Goal: Information Seeking & Learning: Learn about a topic

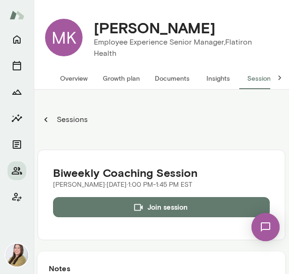
scroll to position [47, 0]
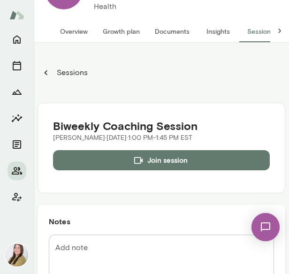
click at [0, 2] on div at bounding box center [17, 15] width 34 height 30
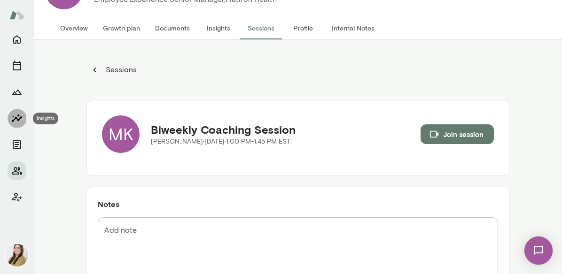
click at [22, 114] on icon "Insights" at bounding box center [16, 118] width 11 height 11
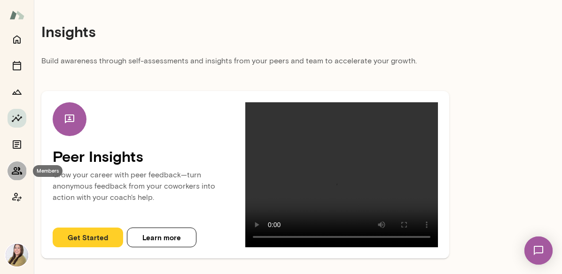
click at [20, 171] on icon "Members" at bounding box center [17, 171] width 10 height 8
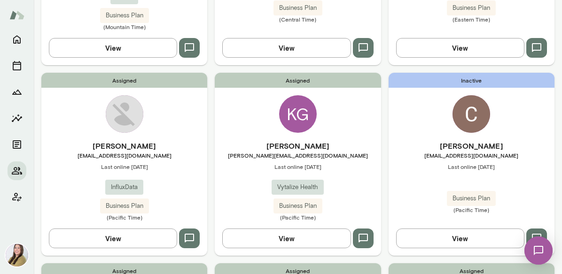
scroll to position [611, 0]
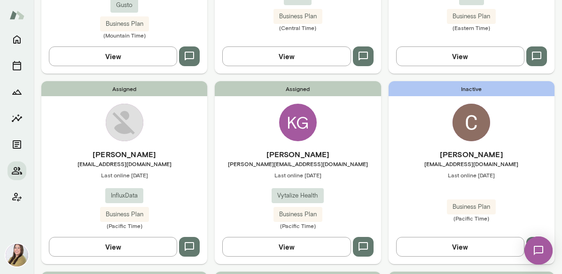
click at [289, 149] on div "Christine Hynson chynson@influxdata.com Last online August 14 Business Plan (Pa…" at bounding box center [471, 185] width 166 height 73
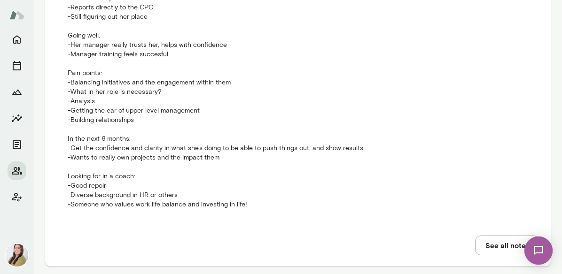
scroll to position [1319, 0]
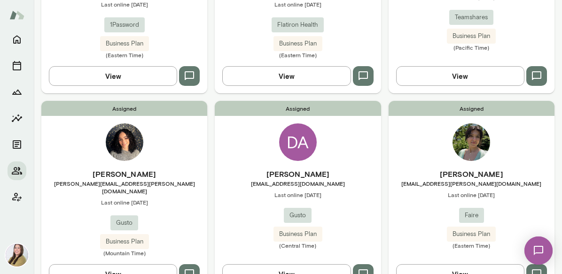
scroll to position [396, 0]
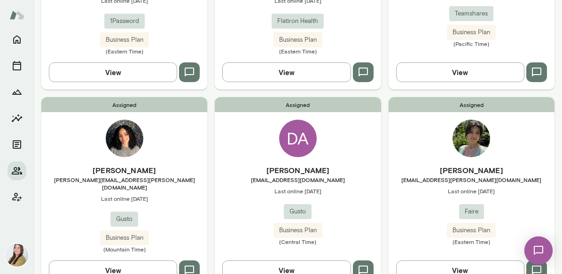
click at [289, 176] on span "[EMAIL_ADDRESS][PERSON_NAME][DOMAIN_NAME]" at bounding box center [471, 180] width 166 height 8
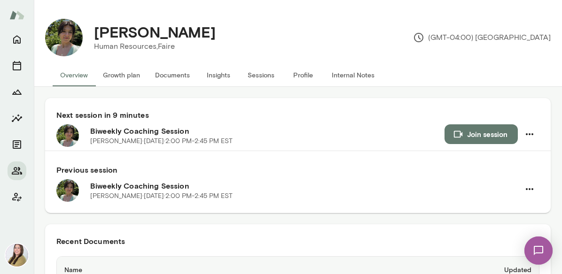
click at [226, 76] on button "Insights" at bounding box center [218, 75] width 42 height 23
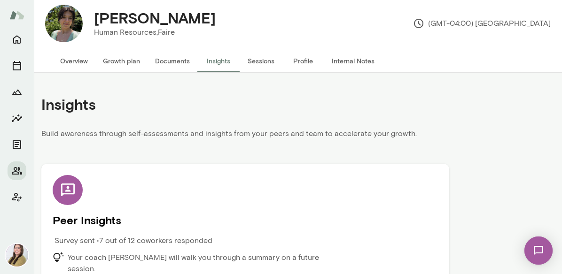
scroll to position [22, 0]
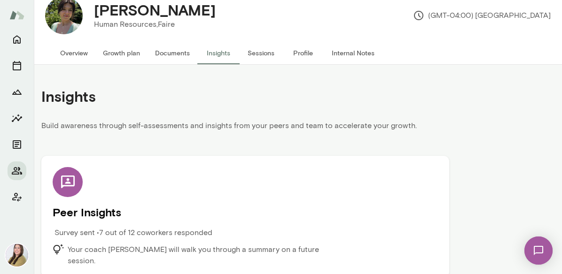
click at [116, 230] on p "Survey sent • 7 out of 12 coworkers responded" at bounding box center [133, 232] width 158 height 11
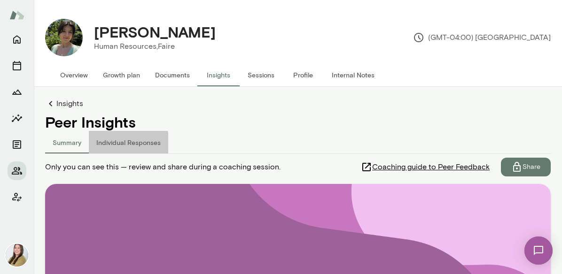
click at [113, 146] on button "Individual Responses" at bounding box center [128, 142] width 79 height 23
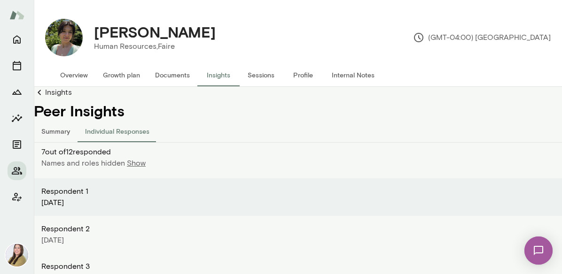
click at [137, 166] on p "Show" at bounding box center [136, 163] width 19 height 11
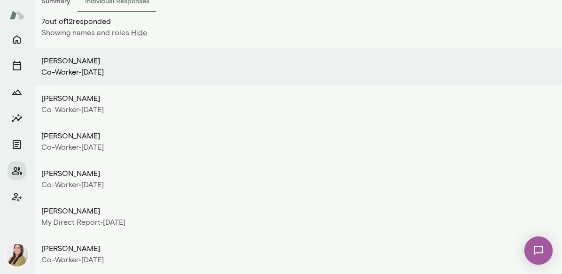
scroll to position [47, 0]
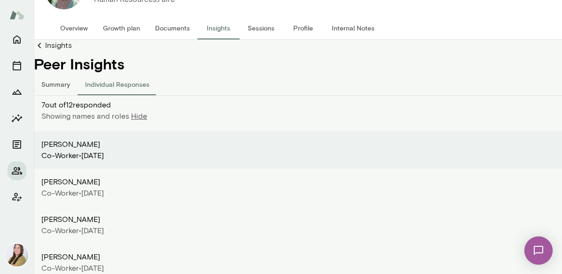
click at [139, 115] on p "Hide" at bounding box center [139, 116] width 16 height 11
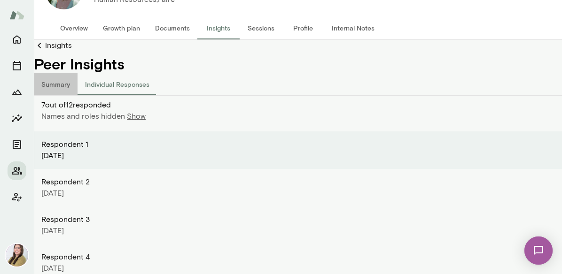
click at [62, 83] on button "Summary" at bounding box center [56, 84] width 44 height 23
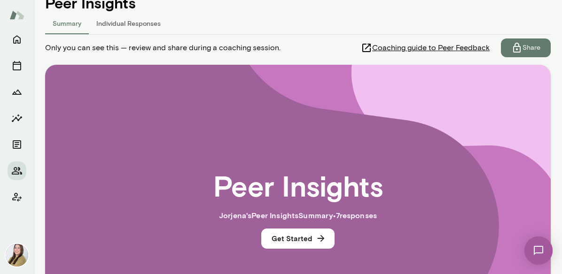
scroll to position [235, 0]
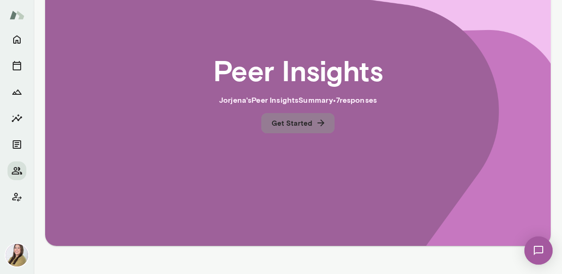
click at [289, 126] on button "Get Started" at bounding box center [297, 123] width 73 height 20
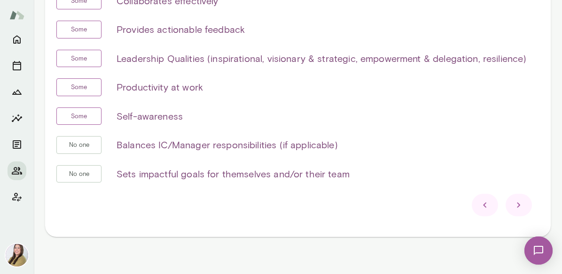
scroll to position [353, 0]
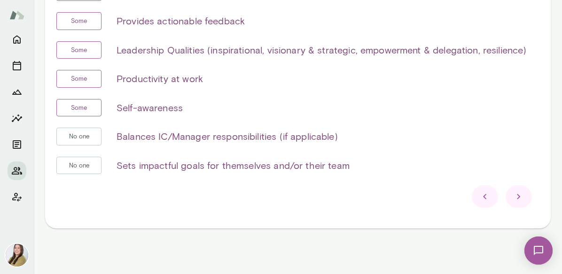
click at [289, 196] on icon at bounding box center [518, 196] width 11 height 11
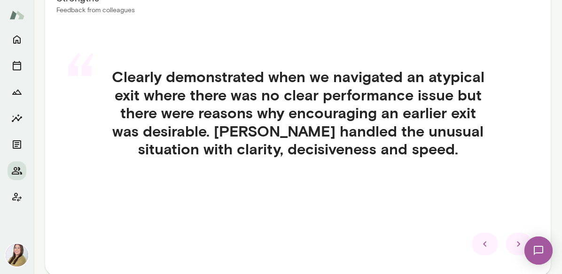
scroll to position [209, 0]
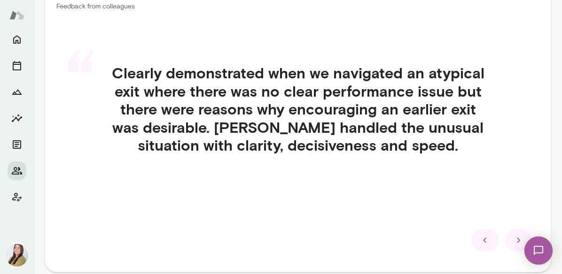
click at [289, 238] on icon at bounding box center [518, 240] width 11 height 11
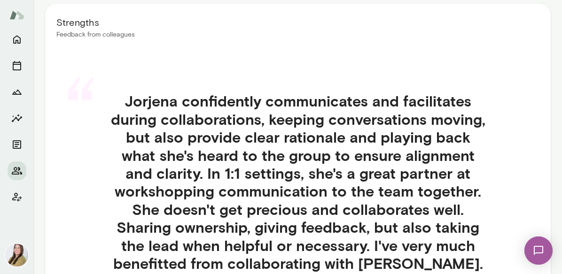
scroll to position [162, 0]
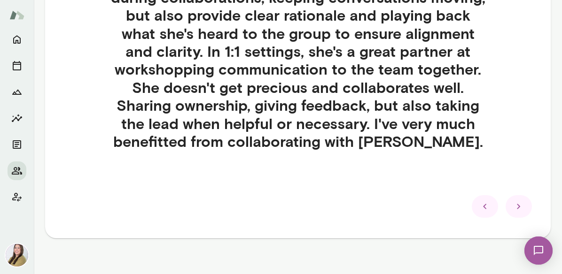
click at [289, 210] on icon at bounding box center [518, 206] width 11 height 11
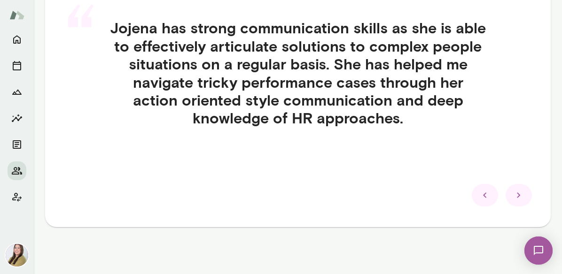
scroll to position [256, 0]
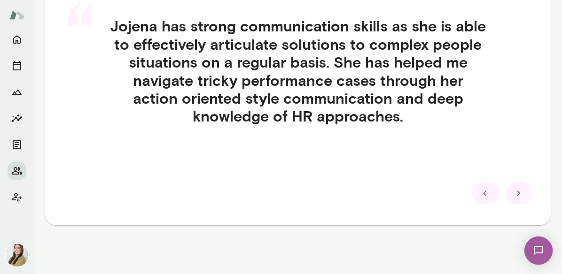
click at [289, 189] on icon at bounding box center [518, 193] width 11 height 11
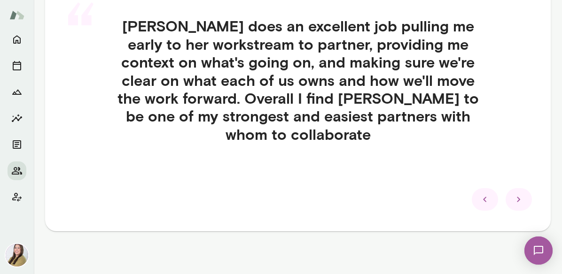
click at [289, 199] on icon at bounding box center [518, 199] width 11 height 11
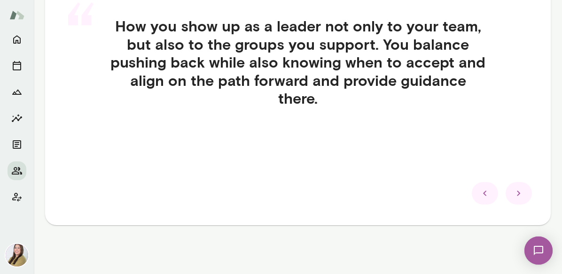
click at [289, 191] on icon at bounding box center [518, 193] width 11 height 11
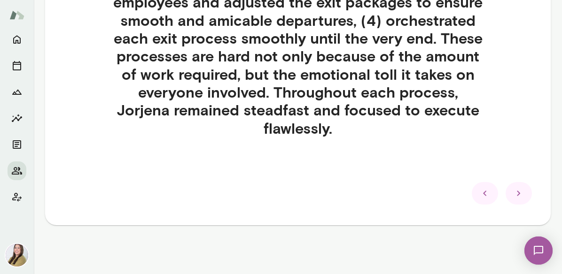
click at [289, 192] on icon at bounding box center [518, 193] width 11 height 11
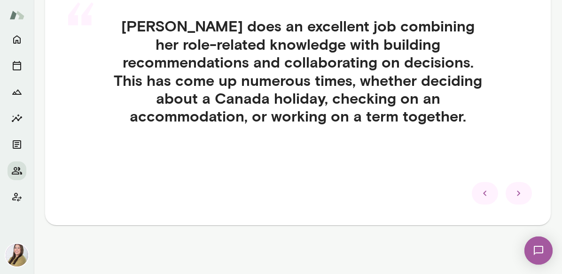
click at [289, 194] on icon at bounding box center [518, 193] width 3 height 5
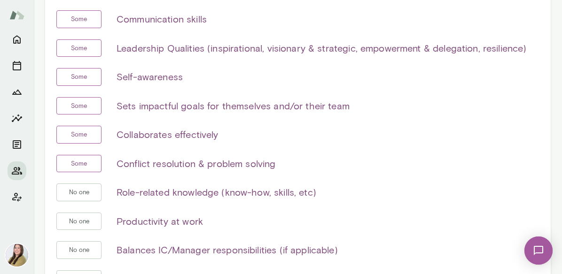
scroll to position [259, 0]
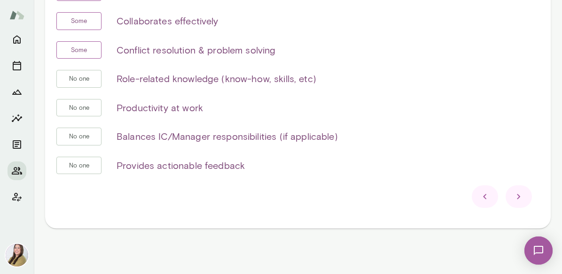
click at [289, 191] on icon at bounding box center [518, 196] width 11 height 11
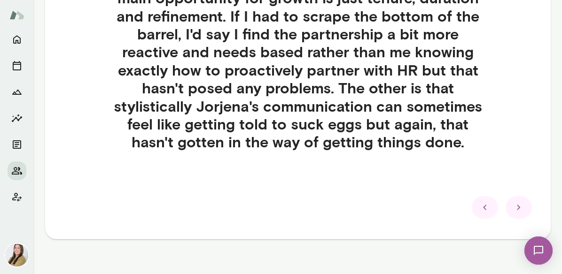
scroll to position [334, 0]
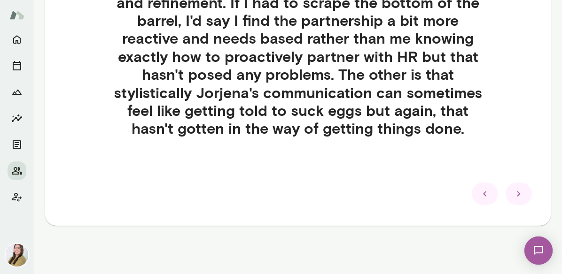
click at [289, 196] on icon at bounding box center [518, 193] width 11 height 11
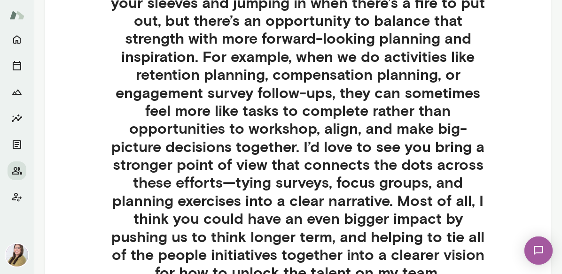
scroll to position [381, 0]
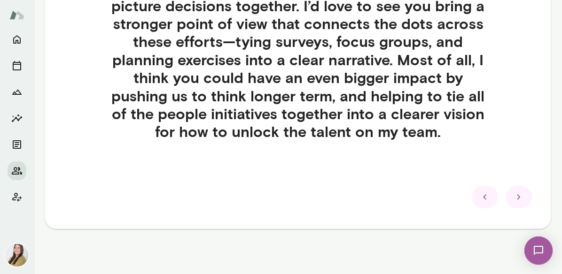
click at [289, 200] on icon at bounding box center [518, 197] width 11 height 11
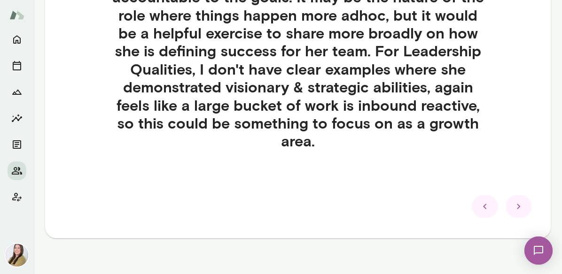
scroll to position [334, 0]
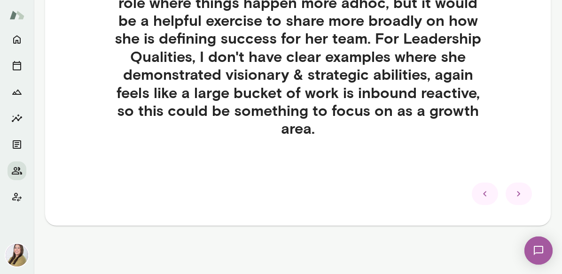
click at [289, 193] on div at bounding box center [518, 194] width 26 height 23
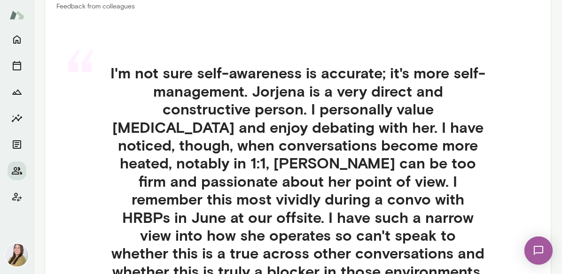
scroll to position [193, 0]
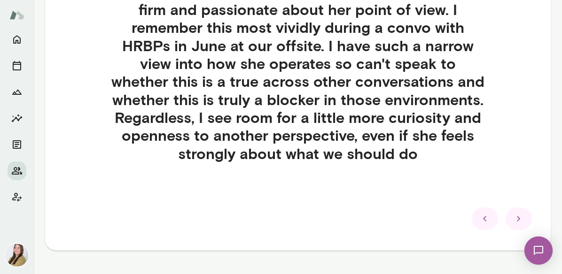
click at [289, 208] on div at bounding box center [518, 219] width 26 height 23
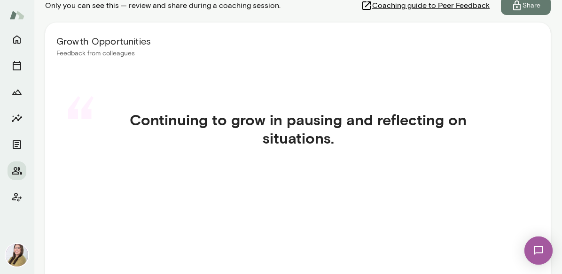
scroll to position [256, 0]
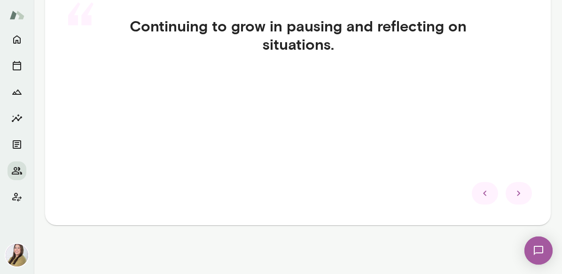
click at [289, 194] on icon at bounding box center [518, 193] width 11 height 11
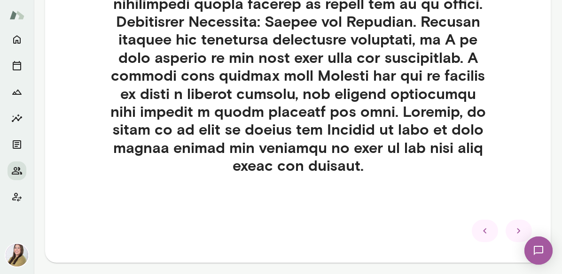
scroll to position [514, 0]
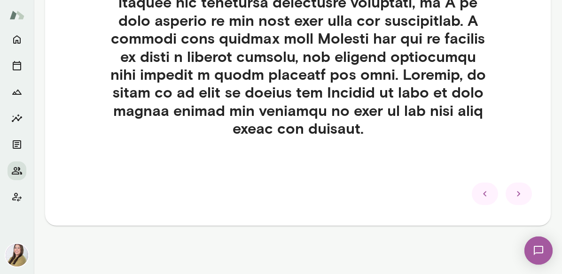
click at [289, 193] on icon at bounding box center [518, 193] width 3 height 5
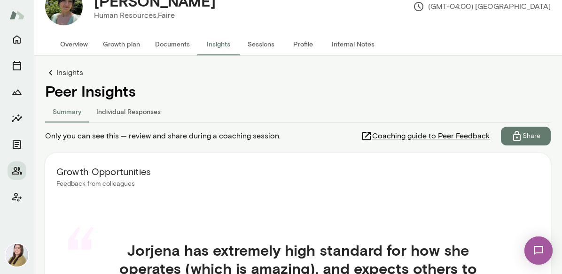
scroll to position [0, 0]
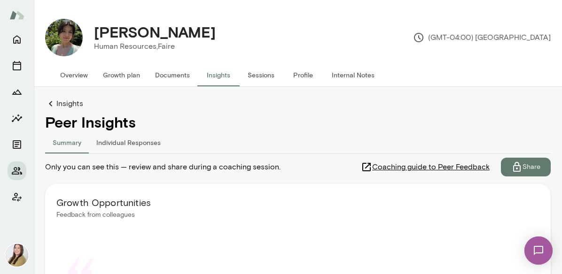
click at [63, 106] on link "Insights" at bounding box center [297, 103] width 505 height 11
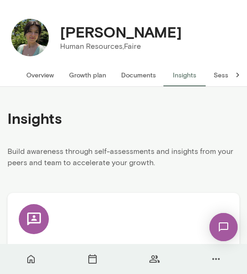
click at [18, 5] on div "Jorjena Dankha Human Resources, Faire (GMT-04:00) Toronto Overview Growth plan …" at bounding box center [123, 43] width 247 height 87
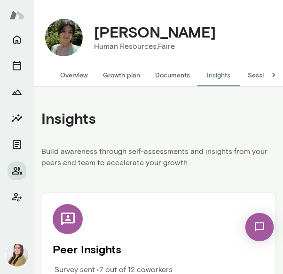
drag, startPoint x: 180, startPoint y: 77, endPoint x: 165, endPoint y: 80, distance: 15.5
click at [180, 77] on button "Documents" at bounding box center [173, 75] width 50 height 23
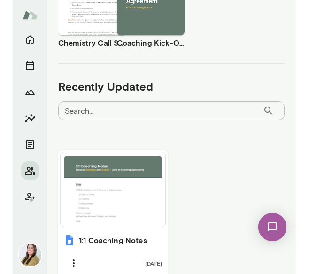
scroll to position [426, 0]
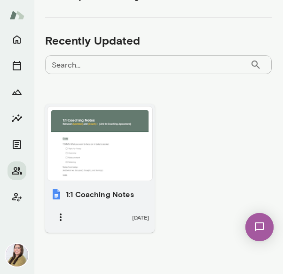
click at [73, 145] on div at bounding box center [99, 143] width 97 height 67
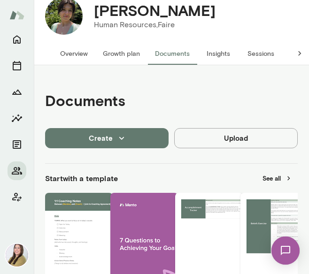
scroll to position [0, 0]
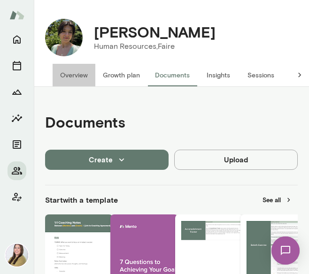
click at [66, 71] on button "Overview" at bounding box center [74, 75] width 43 height 23
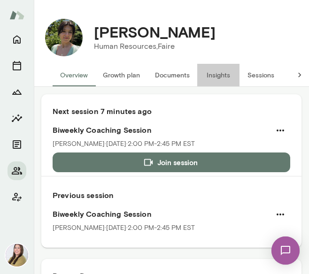
click at [215, 77] on button "Insights" at bounding box center [218, 75] width 42 height 23
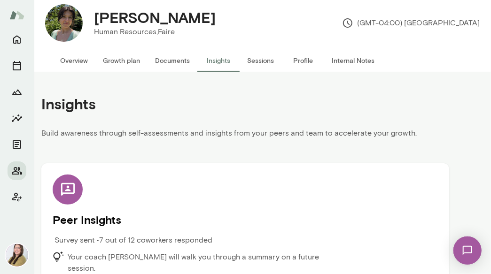
scroll to position [22, 0]
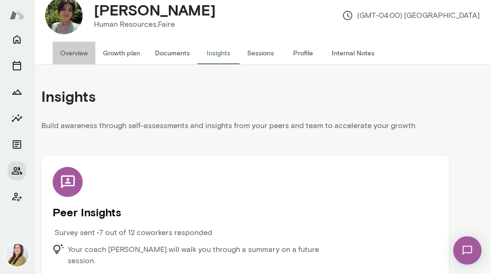
click at [78, 52] on button "Overview" at bounding box center [74, 53] width 43 height 23
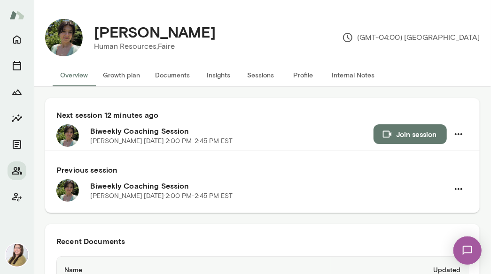
click at [226, 78] on button "Insights" at bounding box center [218, 75] width 42 height 23
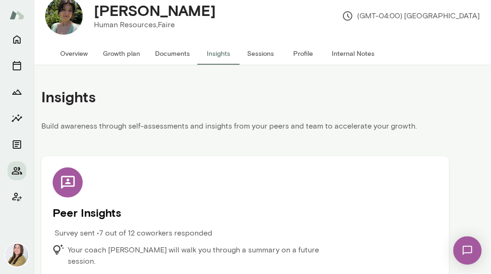
scroll to position [22, 0]
click at [77, 188] on div at bounding box center [68, 182] width 30 height 30
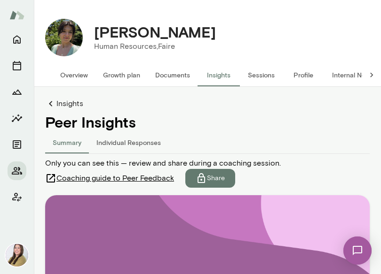
click at [359, 21] on div "Jorjena Dankha Human Resources, Faire (GMT-04:00) Toronto" at bounding box center [226, 38] width 287 height 38
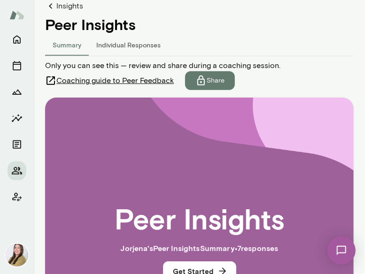
scroll to position [94, 0]
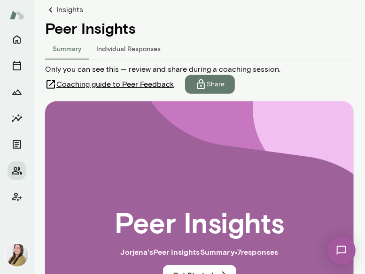
click at [121, 51] on button "Individual Responses" at bounding box center [128, 48] width 79 height 23
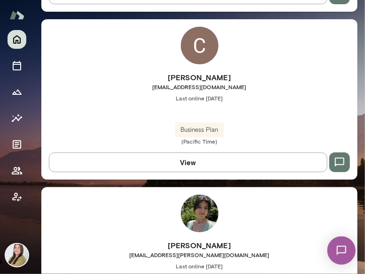
scroll to position [940, 0]
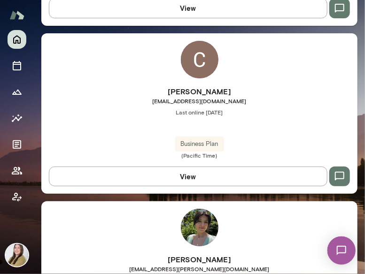
click at [205, 221] on img at bounding box center [200, 228] width 38 height 38
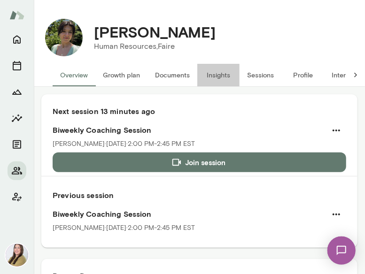
click at [222, 74] on button "Insights" at bounding box center [218, 75] width 42 height 23
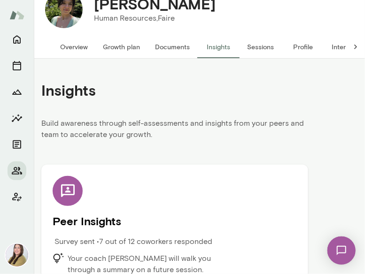
scroll to position [48, 0]
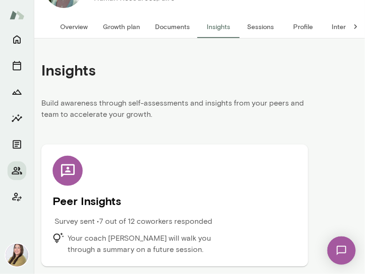
click at [155, 185] on div "Peer Insights Survey sent • 7 out of 12 coworkers responded Your coach Michelle…" at bounding box center [175, 206] width 244 height 100
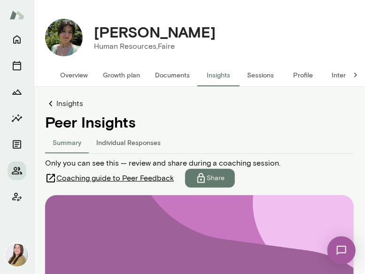
click at [135, 177] on span "Coaching guide to Peer Feedback" at bounding box center [114, 178] width 117 height 11
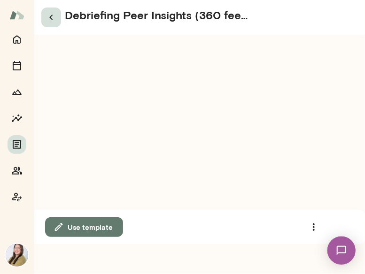
click at [53, 18] on icon "button" at bounding box center [51, 17] width 11 height 11
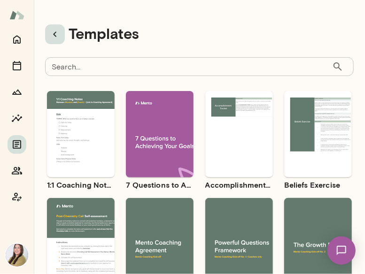
click at [58, 33] on icon "button" at bounding box center [54, 34] width 11 height 11
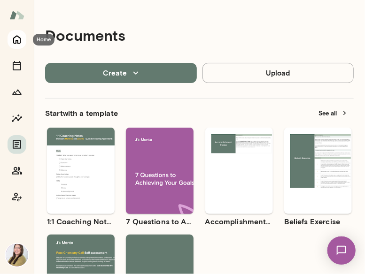
click at [16, 33] on button "Home" at bounding box center [17, 39] width 19 height 19
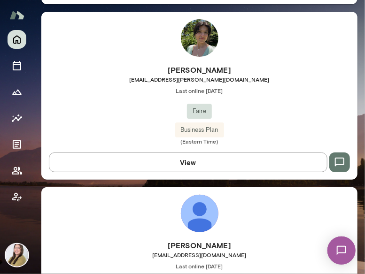
scroll to position [986, 0]
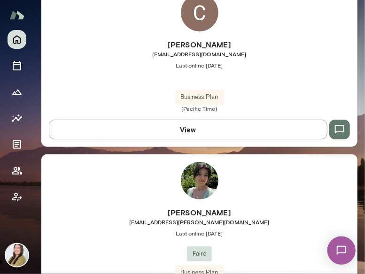
click at [200, 188] on img at bounding box center [200, 181] width 38 height 38
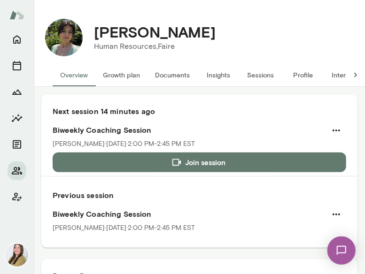
click at [213, 73] on button "Insights" at bounding box center [218, 75] width 42 height 23
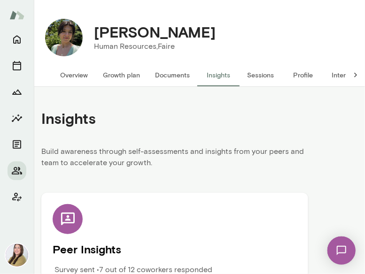
scroll to position [48, 0]
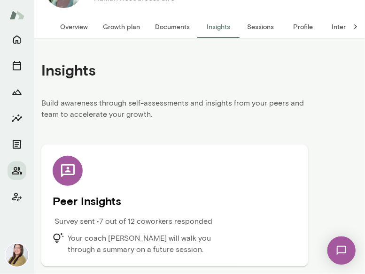
click at [103, 207] on h5 "Peer Insights" at bounding box center [175, 201] width 244 height 15
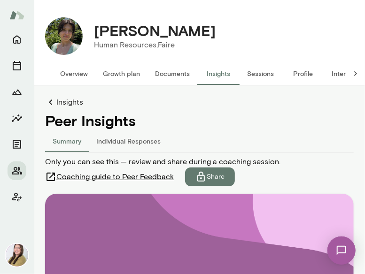
scroll to position [142, 0]
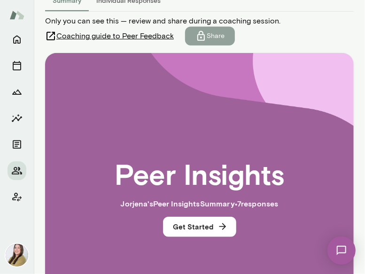
click at [217, 37] on p "Share" at bounding box center [216, 35] width 18 height 9
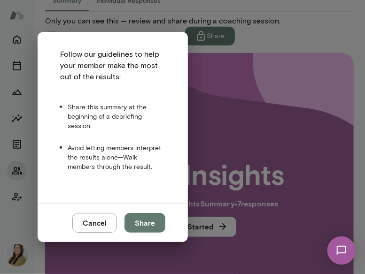
scroll to position [47, 0]
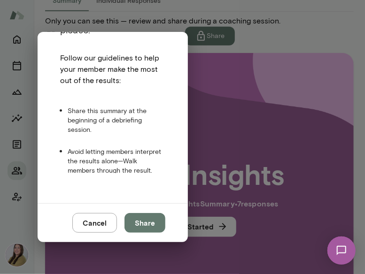
click at [96, 218] on button "Cancel" at bounding box center [94, 223] width 45 height 20
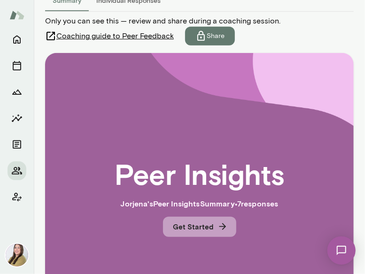
click at [190, 226] on button "Get Started" at bounding box center [199, 227] width 73 height 20
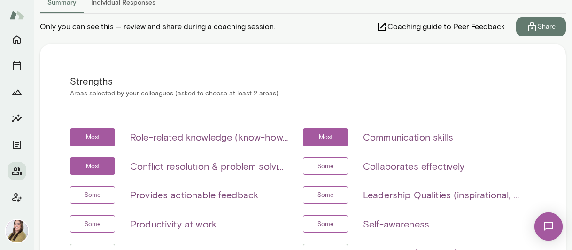
scroll to position [143, 0]
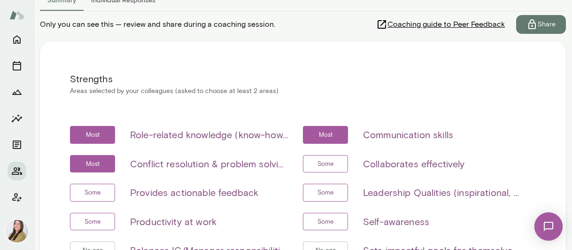
click at [244, 133] on h6 "Role-related knowledge (know-how, skills, etc)" at bounding box center [209, 134] width 158 height 15
click at [180, 132] on h6 "Role-related knowledge (know-how, skills, etc)" at bounding box center [209, 134] width 158 height 15
click at [237, 160] on h6 "Conflict resolution & problem solving" at bounding box center [209, 163] width 158 height 15
click at [237, 163] on h6 "Conflict resolution & problem solving" at bounding box center [209, 163] width 158 height 15
click at [162, 35] on div "Insights Peer Insights Summary Individual Responses Only you can see this — rev…" at bounding box center [303, 165] width 526 height 420
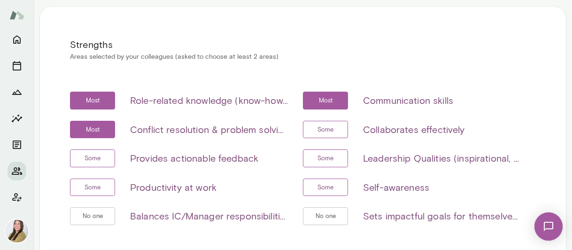
scroll to position [190, 0]
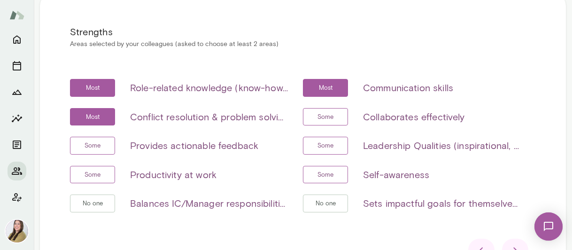
click at [365, 147] on h6 "Leadership Qualities (inspirational, visionary & strategic, empowerment & deleg…" at bounding box center [442, 145] width 158 height 15
click at [199, 200] on h6 "Balances IC/Manager responsibilities (if applicable)" at bounding box center [209, 203] width 158 height 15
click at [230, 44] on p "Areas selected by your colleagues (asked to choose at least 2 areas)" at bounding box center [303, 43] width 466 height 9
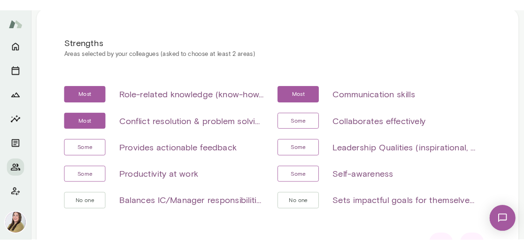
scroll to position [233, 0]
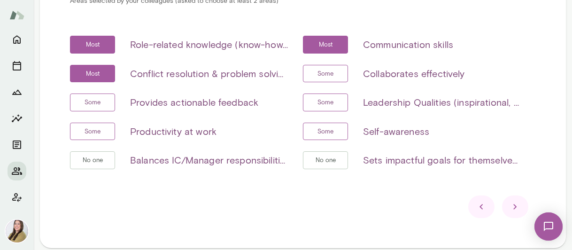
click at [365, 202] on icon at bounding box center [515, 206] width 11 height 11
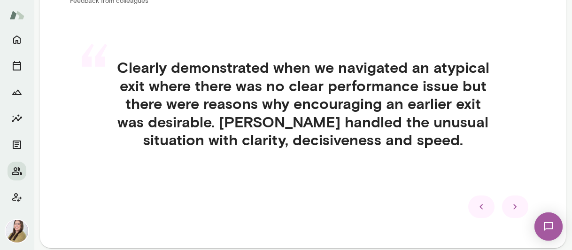
click at [160, 147] on h4 "Clearly demonstrated when we navigated an atypical exit where there was no clea…" at bounding box center [303, 103] width 421 height 90
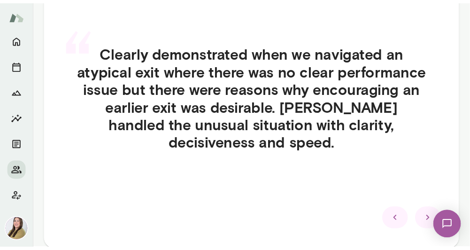
scroll to position [237, 0]
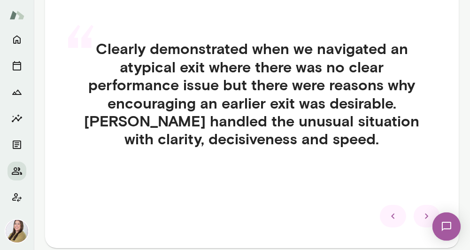
click at [365, 216] on icon at bounding box center [426, 215] width 11 height 11
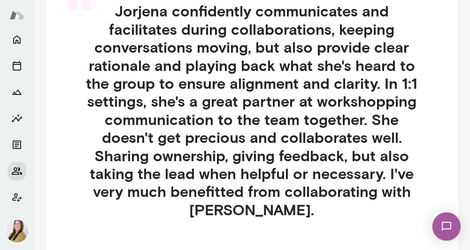
scroll to position [284, 0]
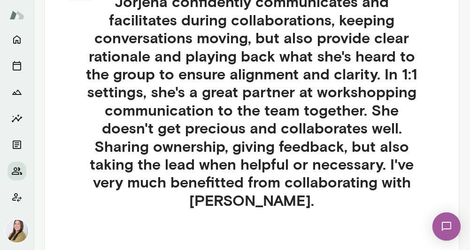
click at [271, 85] on h4 "Jorjena confidently communicates and facilitates during collaborations, keeping…" at bounding box center [251, 100] width 391 height 217
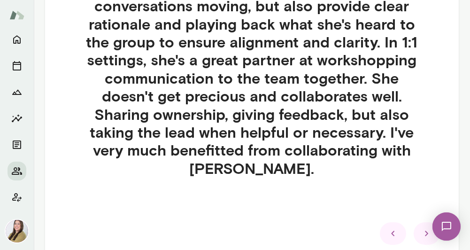
scroll to position [331, 0]
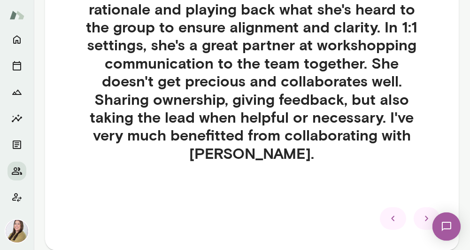
click at [365, 214] on icon at bounding box center [426, 218] width 11 height 11
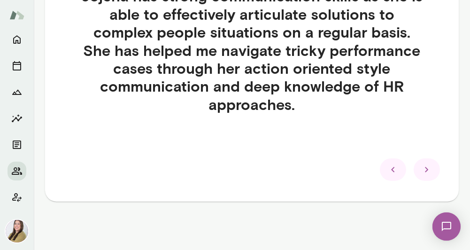
scroll to position [242, 0]
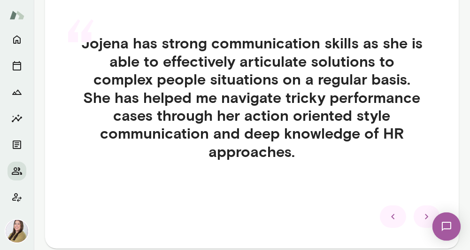
click at [312, 174] on div "“ Jojena has strong communication skills as she is able to effectively articula…" at bounding box center [251, 108] width 391 height 194
click at [365, 217] on icon at bounding box center [426, 216] width 11 height 11
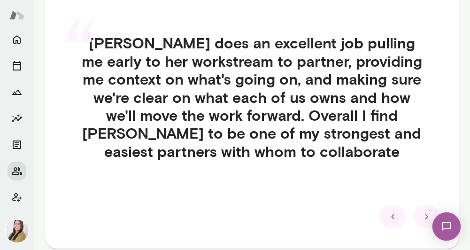
click at [365, 218] on icon at bounding box center [426, 216] width 11 height 11
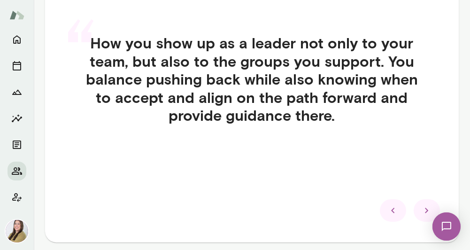
click at [225, 156] on div "“ How you show up as a leader not only to your team, but also to the groups you…" at bounding box center [251, 90] width 391 height 158
click at [365, 216] on div at bounding box center [427, 210] width 26 height 23
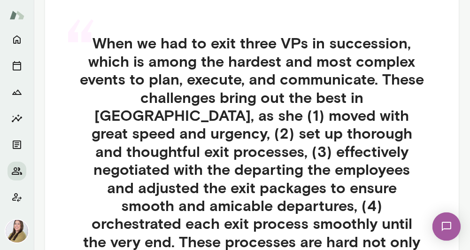
click at [248, 133] on h4 "When we had to exit three VPs in succession, which is among the hardest and mos…" at bounding box center [251, 178] width 391 height 288
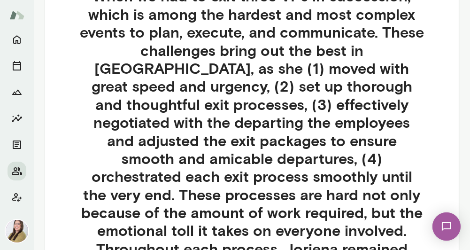
scroll to position [336, 0]
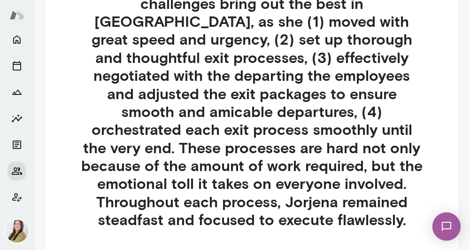
click at [215, 161] on h4 "When we had to exit three VPs in succession, which is among the hardest and mos…" at bounding box center [251, 84] width 391 height 288
click at [310, 134] on h4 "When we had to exit three VPs in succession, which is among the hardest and mos…" at bounding box center [251, 84] width 391 height 288
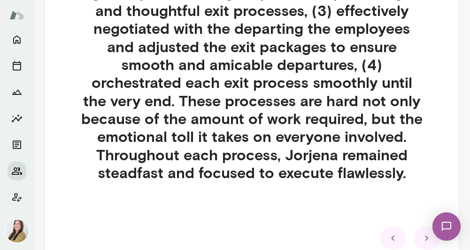
scroll to position [430, 0]
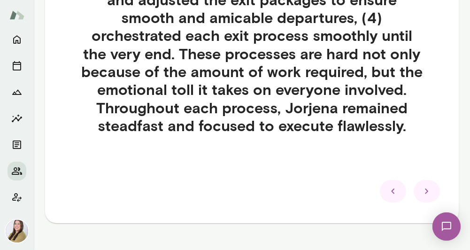
click at [365, 190] on div at bounding box center [427, 191] width 26 height 23
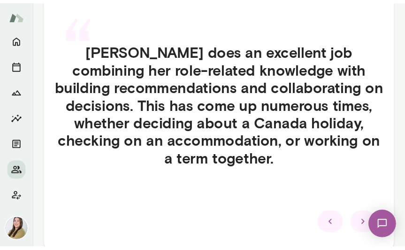
scroll to position [249, 0]
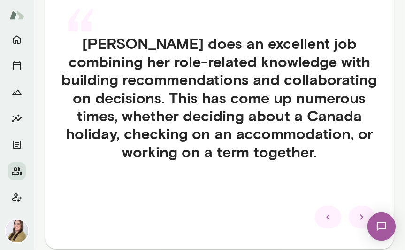
click at [357, 216] on icon at bounding box center [362, 216] width 11 height 11
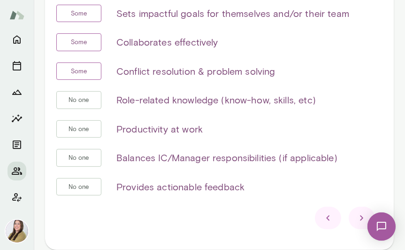
click at [323, 220] on icon at bounding box center [328, 217] width 11 height 11
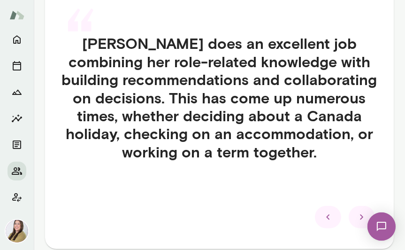
click at [357, 214] on icon at bounding box center [362, 216] width 11 height 11
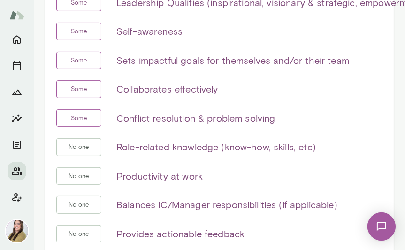
scroll to position [343, 0]
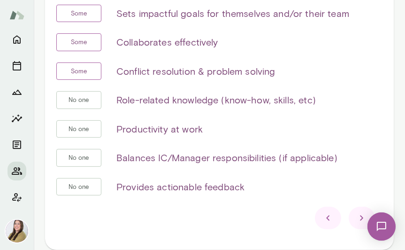
click at [357, 216] on icon at bounding box center [362, 217] width 11 height 11
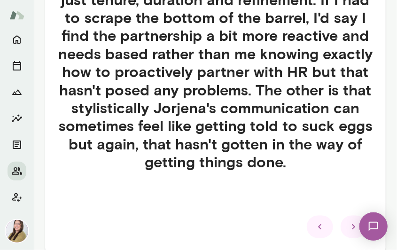
scroll to position [395, 0]
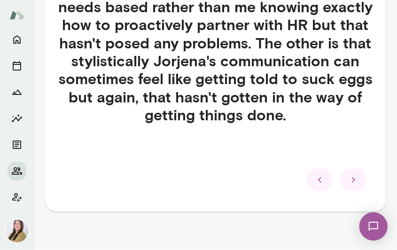
click at [349, 186] on icon at bounding box center [353, 179] width 11 height 11
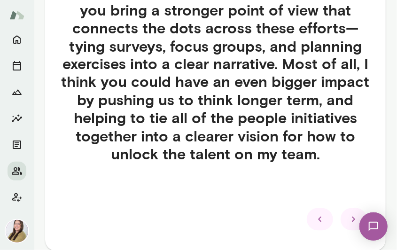
scroll to position [583, 0]
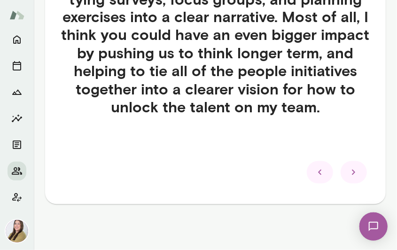
click at [348, 171] on icon at bounding box center [353, 172] width 11 height 11
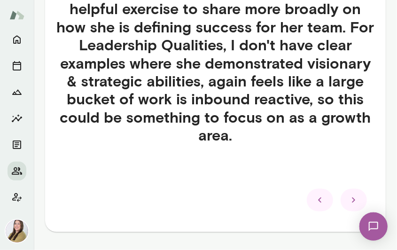
scroll to position [378, 0]
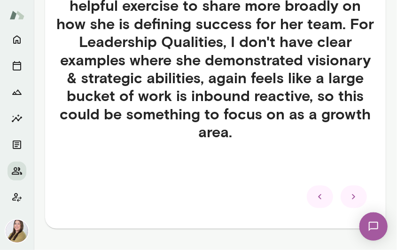
click at [348, 196] on icon at bounding box center [353, 196] width 11 height 11
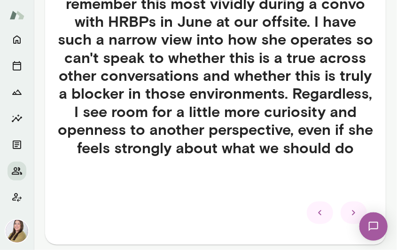
scroll to position [441, 0]
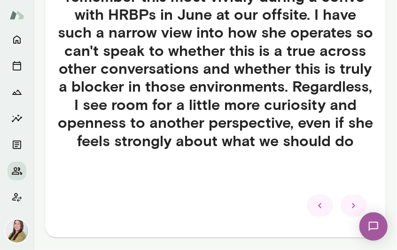
click at [349, 204] on icon at bounding box center [353, 205] width 11 height 11
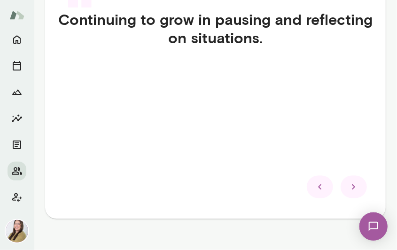
scroll to position [291, 0]
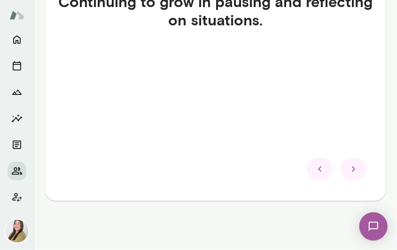
click at [348, 164] on icon at bounding box center [353, 168] width 11 height 11
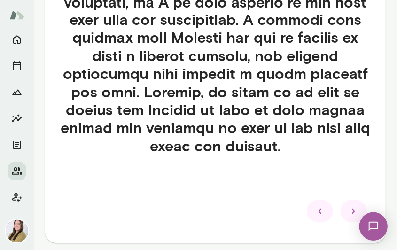
scroll to position [582, 0]
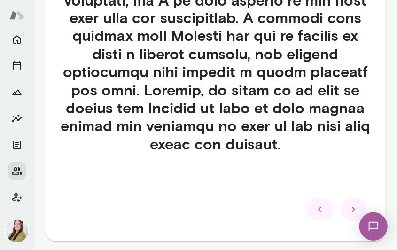
click at [350, 207] on icon at bounding box center [353, 209] width 11 height 11
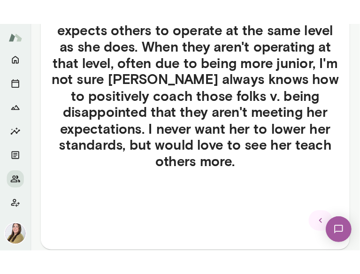
scroll to position [322, 0]
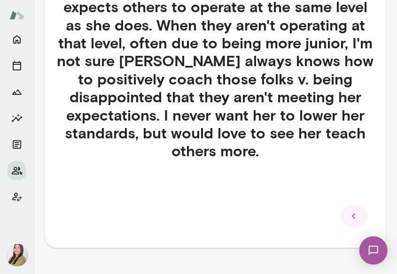
click at [346, 63] on h4 "Jorjena has extremely high standard for how she operates (which is amazing), an…" at bounding box center [215, 60] width 318 height 198
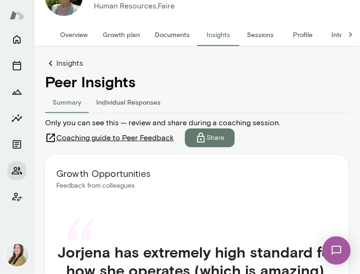
scroll to position [0, 0]
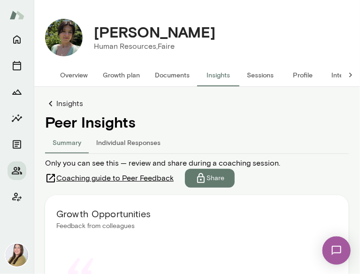
click at [214, 180] on p "Share" at bounding box center [216, 178] width 18 height 9
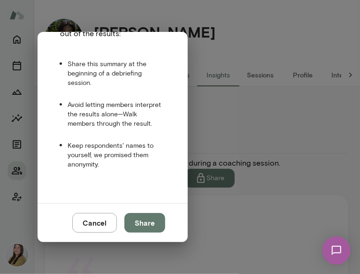
scroll to position [129, 0]
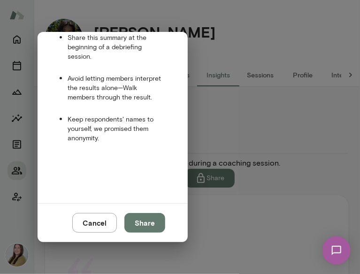
click at [147, 225] on button "Share" at bounding box center [144, 223] width 41 height 20
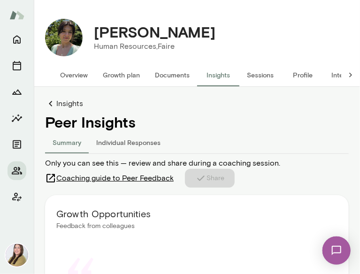
click at [244, 126] on h4 "Peer Insights" at bounding box center [197, 122] width 304 height 18
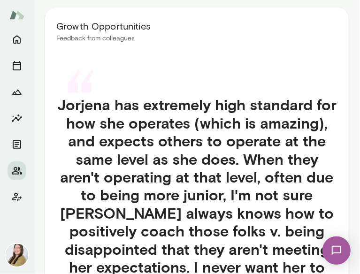
scroll to position [363, 0]
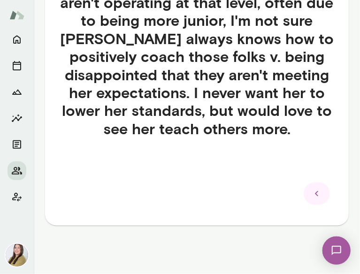
click at [311, 195] on icon at bounding box center [316, 193] width 11 height 11
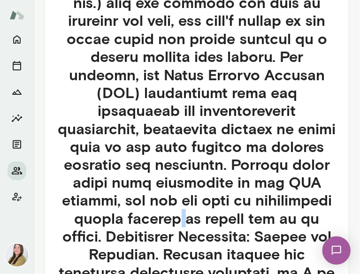
click at [310, 195] on h4 at bounding box center [196, 191] width 281 height 541
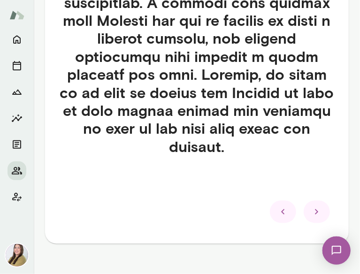
click at [282, 201] on div at bounding box center [283, 212] width 26 height 23
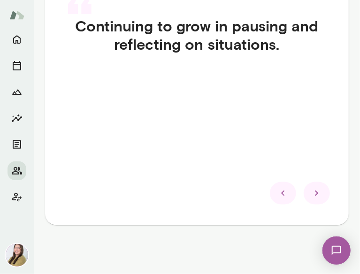
click at [282, 196] on div at bounding box center [283, 193] width 26 height 23
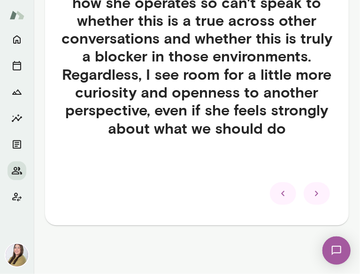
click at [281, 192] on icon at bounding box center [282, 194] width 3 height 5
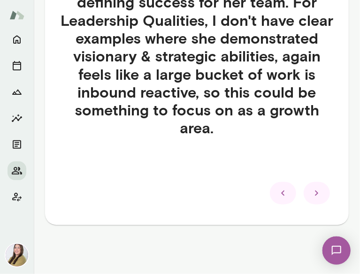
click at [281, 192] on icon at bounding box center [282, 193] width 3 height 5
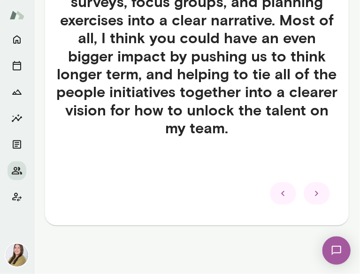
click at [281, 192] on icon at bounding box center [282, 193] width 3 height 5
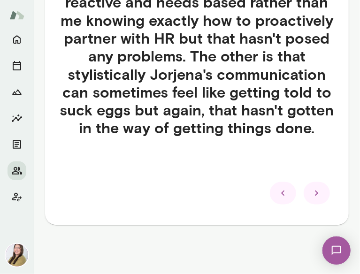
click at [281, 192] on icon at bounding box center [282, 193] width 3 height 5
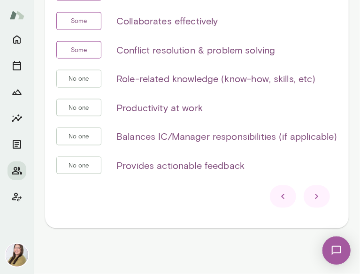
click at [281, 194] on icon at bounding box center [282, 196] width 3 height 5
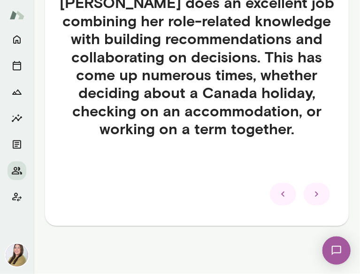
click at [281, 192] on icon at bounding box center [282, 194] width 3 height 5
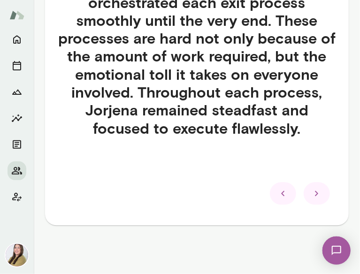
click at [281, 192] on icon at bounding box center [282, 194] width 3 height 5
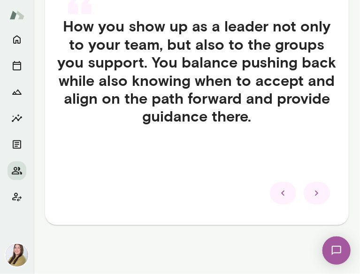
click at [281, 192] on icon at bounding box center [282, 193] width 3 height 5
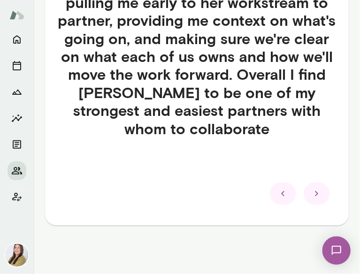
click at [281, 192] on icon at bounding box center [282, 193] width 3 height 5
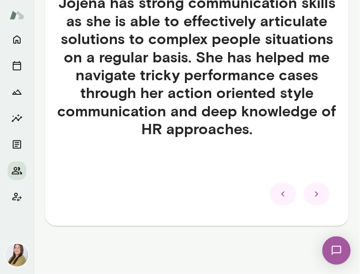
click at [281, 192] on icon at bounding box center [282, 194] width 3 height 5
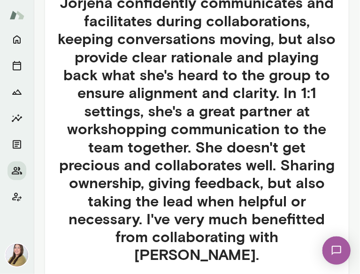
scroll to position [417, 0]
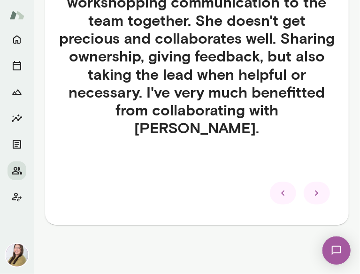
drag, startPoint x: 276, startPoint y: 192, endPoint x: 270, endPoint y: 199, distance: 9.3
click at [278, 196] on icon at bounding box center [283, 193] width 11 height 11
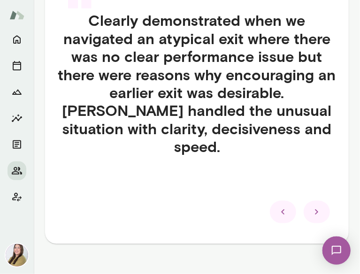
click at [270, 201] on div at bounding box center [283, 212] width 26 height 23
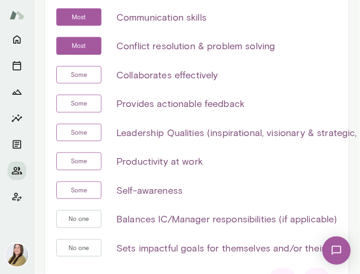
scroll to position [0, 0]
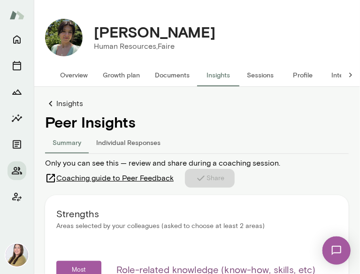
click at [66, 101] on link "Insights" at bounding box center [197, 103] width 304 height 11
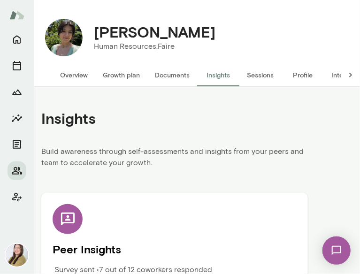
click at [73, 77] on button "Overview" at bounding box center [74, 75] width 43 height 23
